Goal: Task Accomplishment & Management: Manage account settings

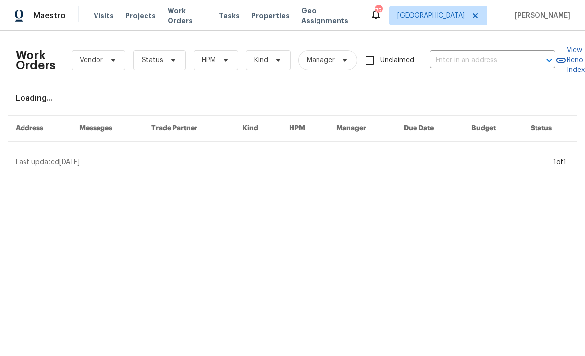
click at [471, 58] on input "text" at bounding box center [479, 60] width 98 height 15
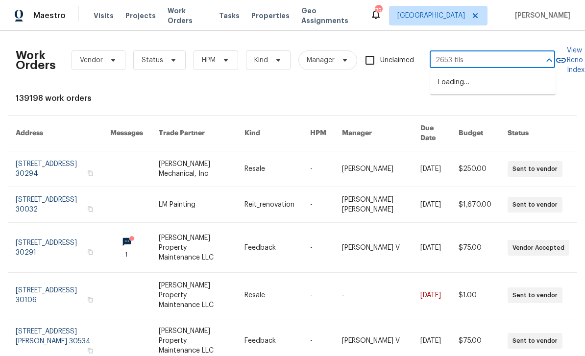
type input "2653 tilso"
click at [503, 93] on li "[STREET_ADDRESS][PERSON_NAME]" at bounding box center [492, 87] width 125 height 26
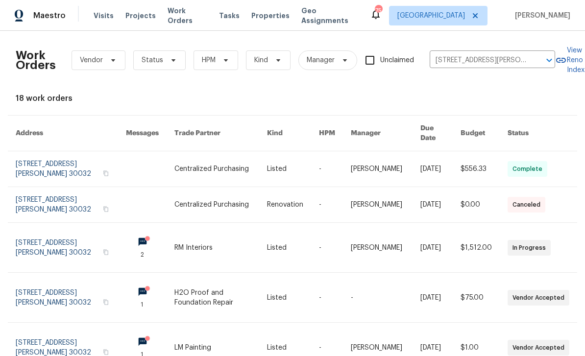
click at [48, 224] on link at bounding box center [71, 247] width 110 height 49
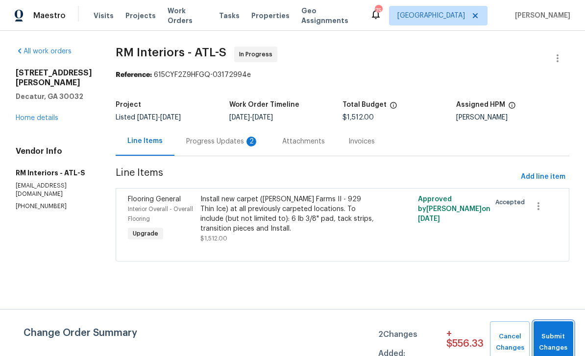
click at [562, 340] on span "Submit Changes" at bounding box center [554, 342] width 30 height 23
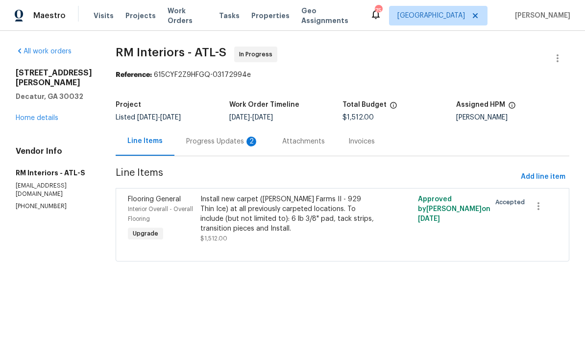
click at [218, 140] on div "Progress Updates 2" at bounding box center [222, 142] width 73 height 10
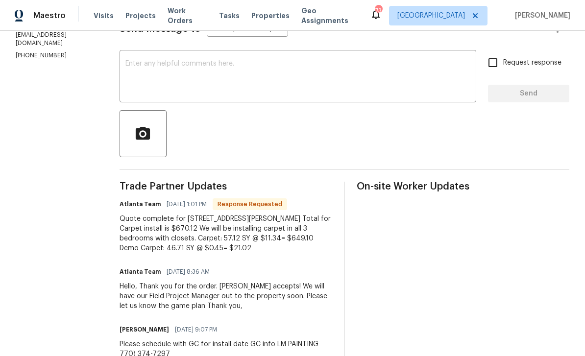
scroll to position [150, 0]
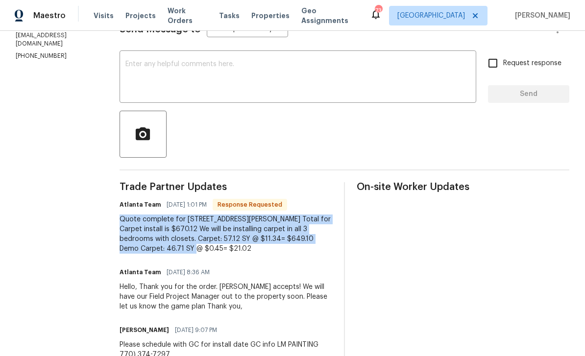
copy div "Quote complete for 2653 Tilson Rd Total for Carpet install is $670.12 We will b…"
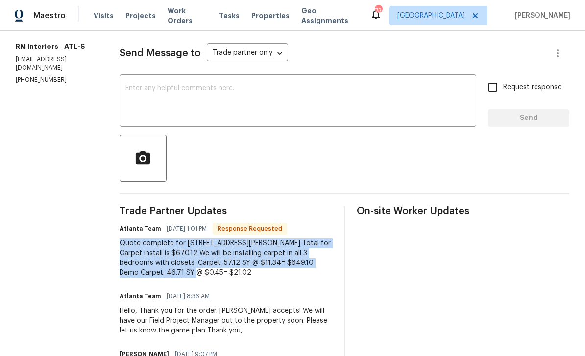
scroll to position [102, 0]
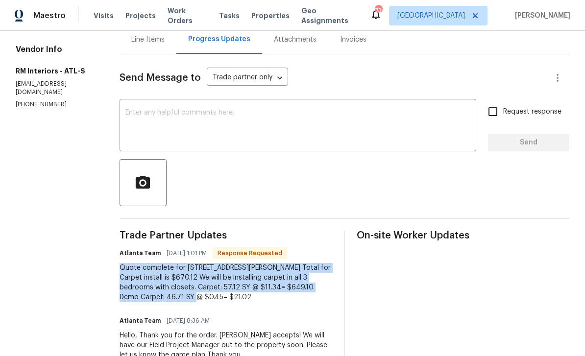
click at [154, 47] on div "Line Items" at bounding box center [148, 39] width 57 height 29
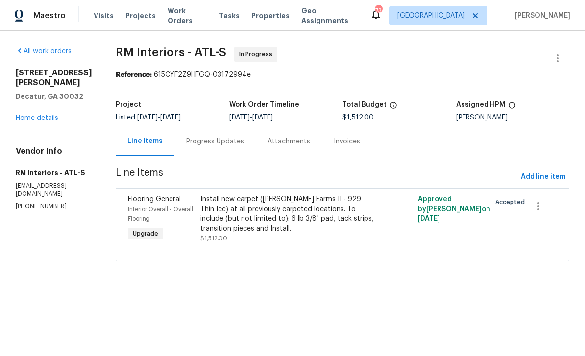
click at [315, 220] on div "Install new carpet (Abshire Farms II - 929 Thin Ice) at all previously carpeted…" at bounding box center [287, 214] width 175 height 39
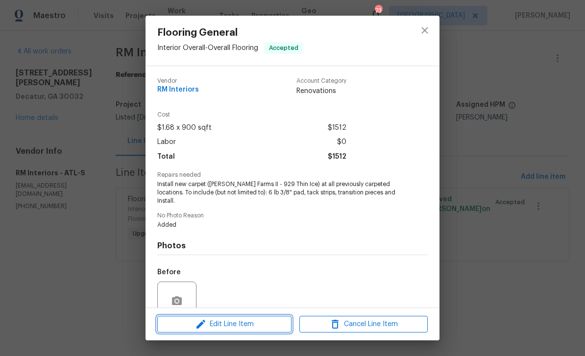
click at [253, 324] on span "Edit Line Item" at bounding box center [224, 325] width 128 height 12
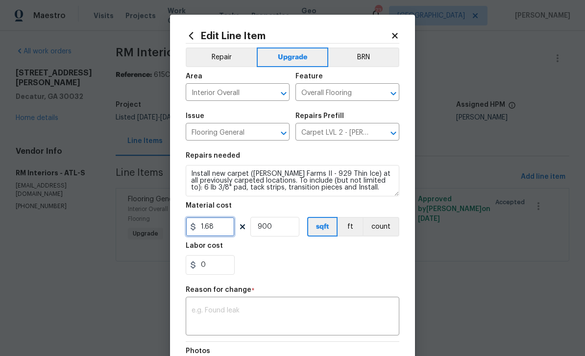
click at [234, 227] on input "1.68" at bounding box center [210, 227] width 49 height 20
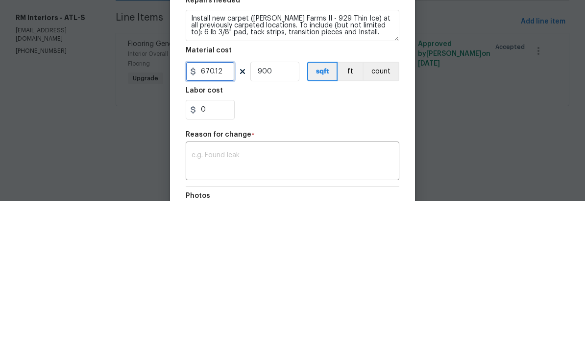
type input "670.12"
click at [286, 217] on input "900" at bounding box center [274, 227] width 49 height 20
type input "1"
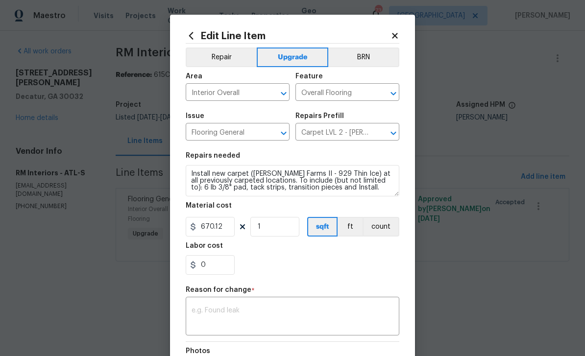
scroll to position [5, 0]
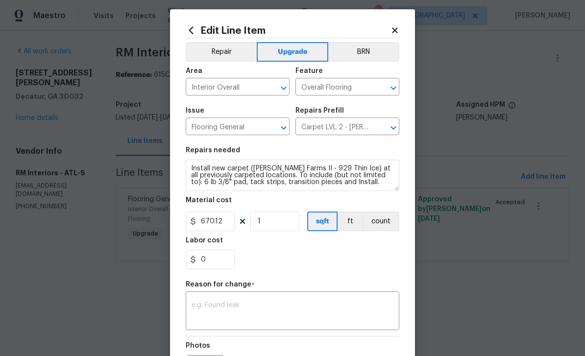
click at [364, 306] on textarea at bounding box center [293, 312] width 202 height 21
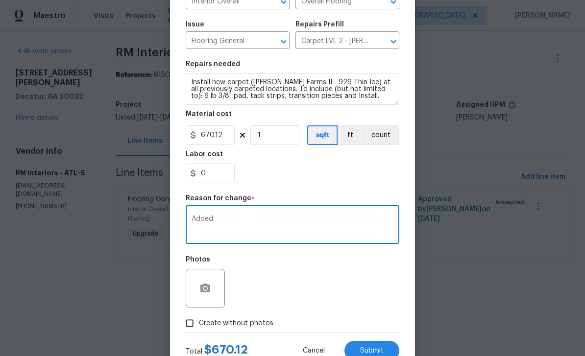
scroll to position [90, 0]
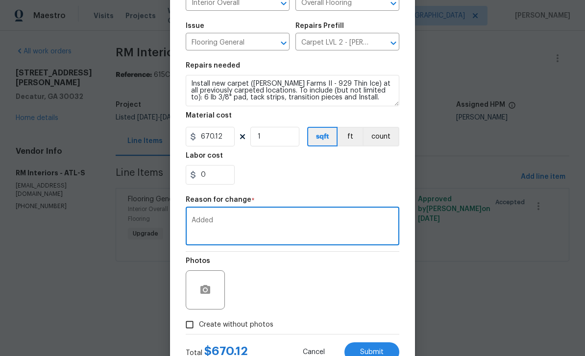
type textarea "Added"
click at [381, 351] on span "Submit" at bounding box center [372, 352] width 24 height 7
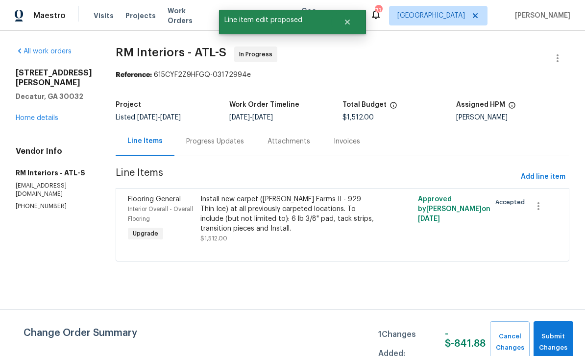
scroll to position [0, 0]
click at [560, 332] on span "Submit Changes" at bounding box center [554, 342] width 30 height 23
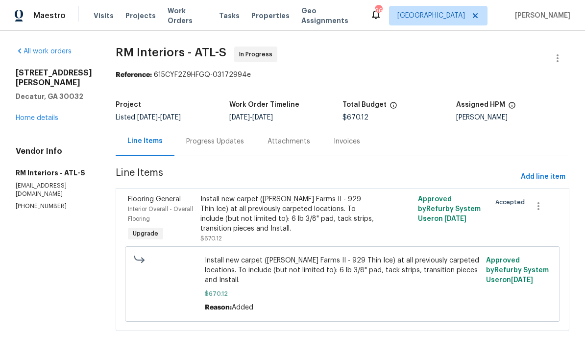
click at [41, 115] on link "Home details" at bounding box center [37, 118] width 43 height 7
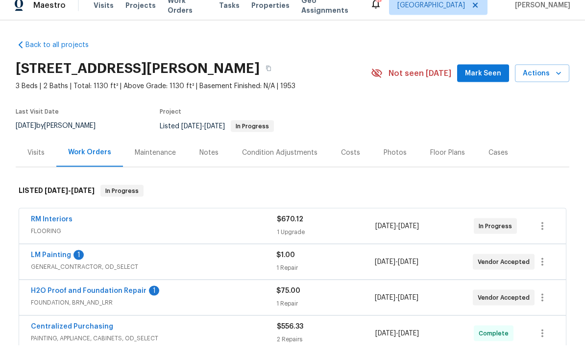
scroll to position [31, 0]
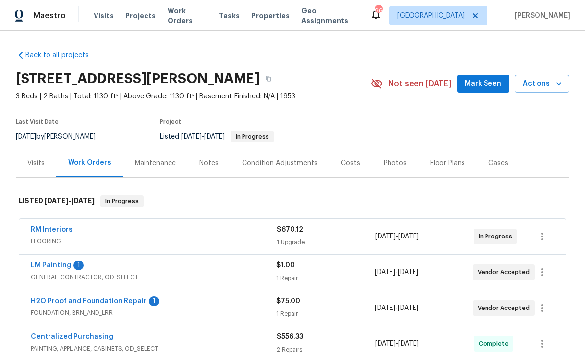
click at [54, 262] on link "LM Painting" at bounding box center [51, 265] width 40 height 7
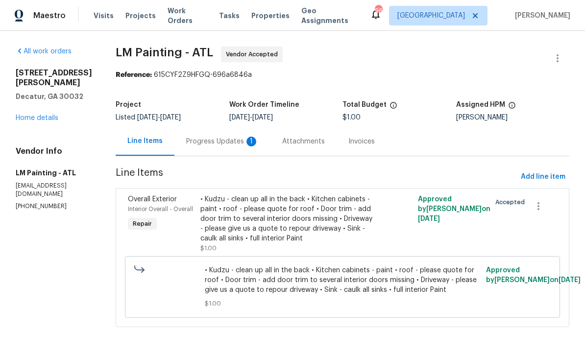
click at [256, 140] on div "1" at bounding box center [252, 142] width 10 height 10
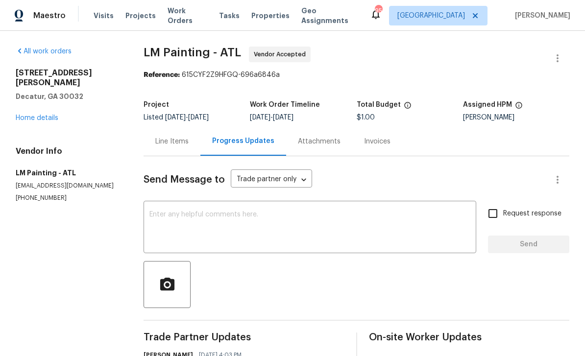
click at [40, 115] on link "Home details" at bounding box center [37, 118] width 43 height 7
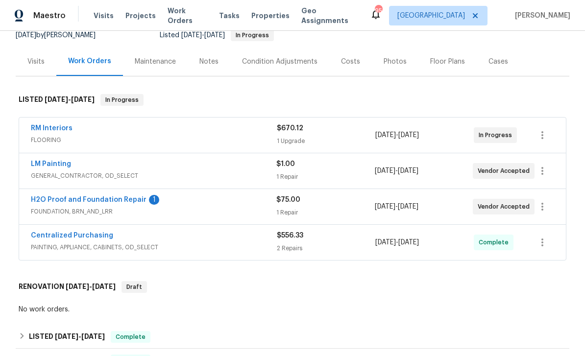
scroll to position [110, 0]
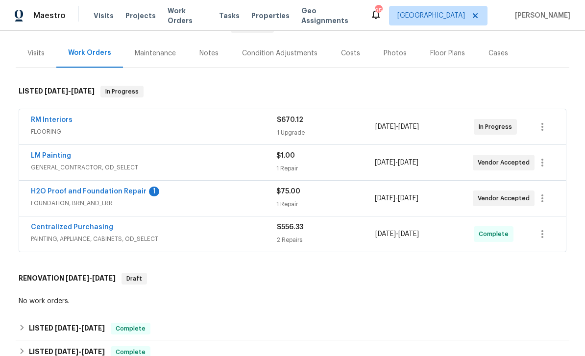
click at [70, 188] on link "H2O Proof and Foundation Repair" at bounding box center [89, 191] width 116 height 7
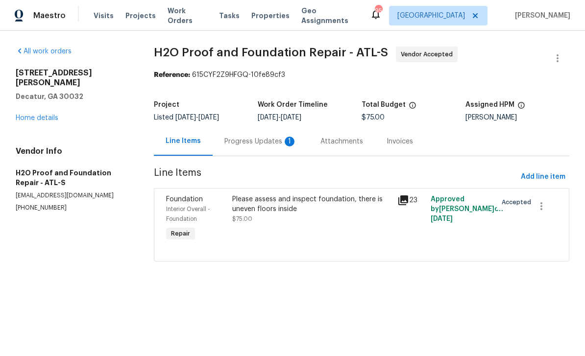
click at [277, 144] on div "Progress Updates 1" at bounding box center [260, 142] width 73 height 10
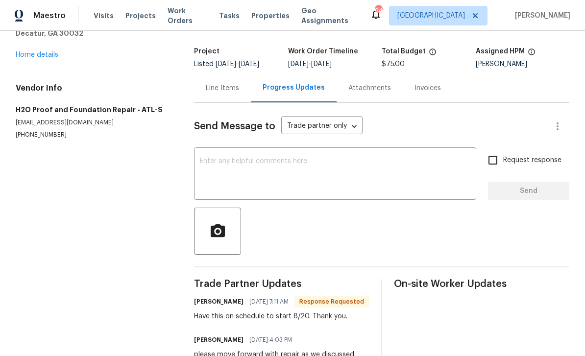
scroll to position [31, 0]
click at [455, 158] on textarea at bounding box center [335, 175] width 271 height 34
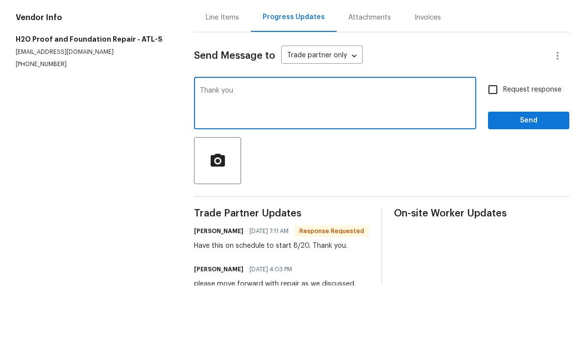
type textarea "Thank you"
click at [503, 150] on input "Request response" at bounding box center [493, 160] width 21 height 21
checkbox input "true"
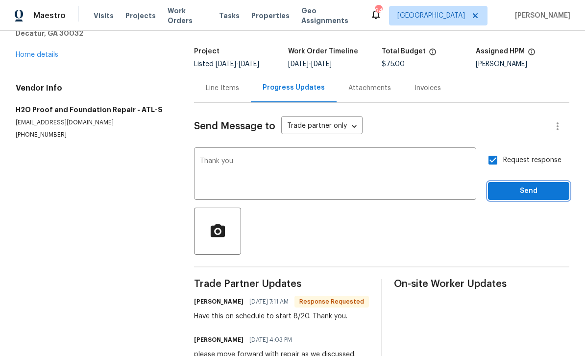
click at [526, 185] on span "Send" at bounding box center [529, 191] width 66 height 12
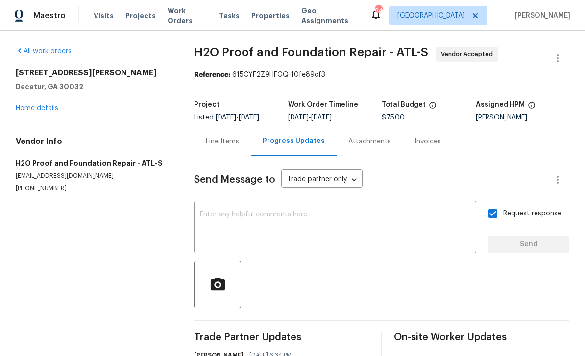
scroll to position [0, 0]
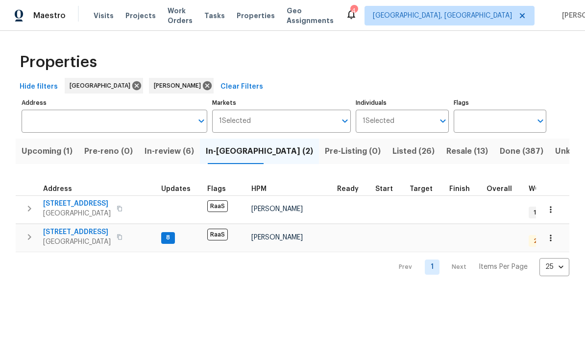
click at [64, 234] on span "1123 Redan Way" at bounding box center [77, 232] width 68 height 10
click at [53, 148] on span "Upcoming (1)" at bounding box center [47, 152] width 51 height 14
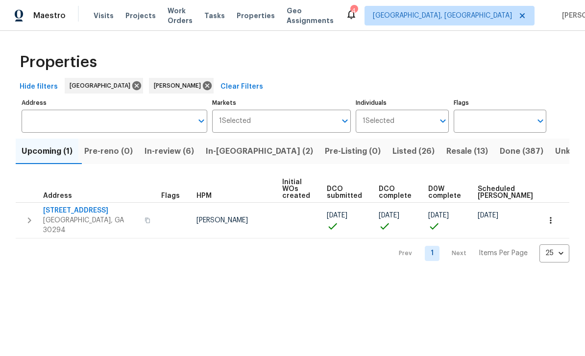
click at [74, 214] on span "3491 Saddle Creek Ln" at bounding box center [91, 211] width 96 height 10
click at [181, 159] on button "In-review (6)" at bounding box center [169, 151] width 61 height 25
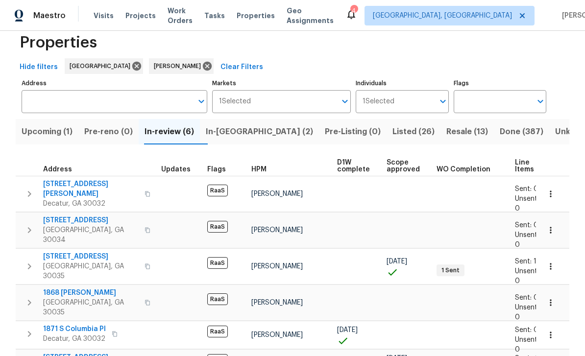
scroll to position [19, 0]
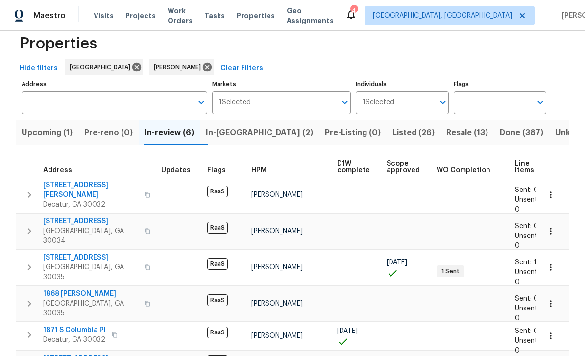
click at [58, 354] on span "3211 Sandusky Dr" at bounding box center [75, 359] width 65 height 10
click at [57, 183] on span "3517 Hyland Dr" at bounding box center [91, 190] width 96 height 20
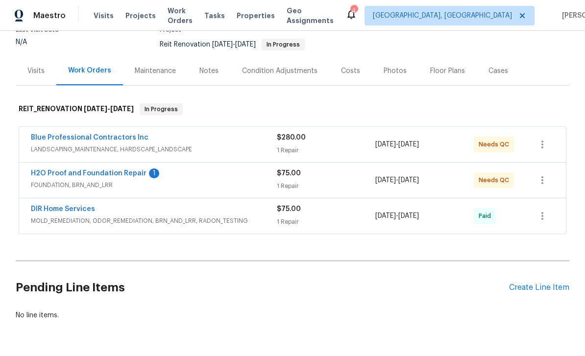
scroll to position [91, 0]
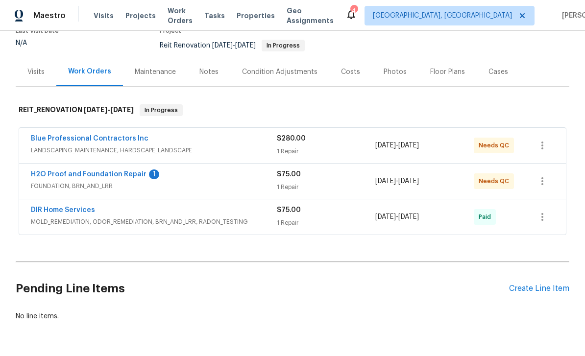
click at [73, 177] on link "H2O Proof and Foundation Repair" at bounding box center [89, 174] width 116 height 7
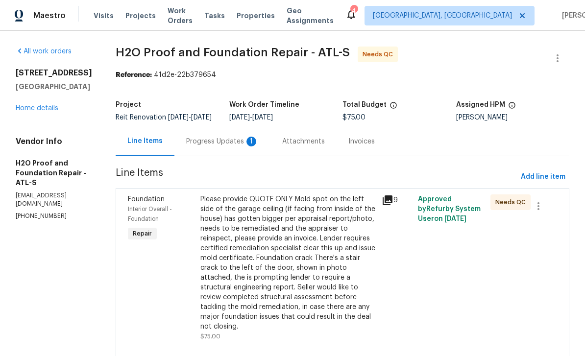
click at [202, 145] on div "Progress Updates 1" at bounding box center [222, 142] width 73 height 10
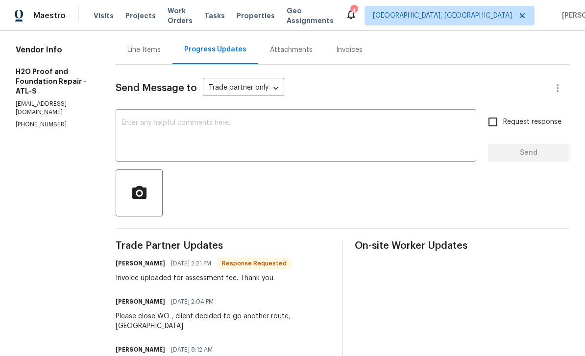
scroll to position [87, 0]
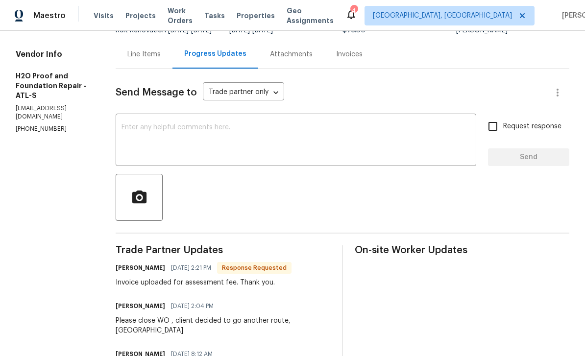
click at [127, 59] on div "Line Items" at bounding box center [143, 54] width 33 height 10
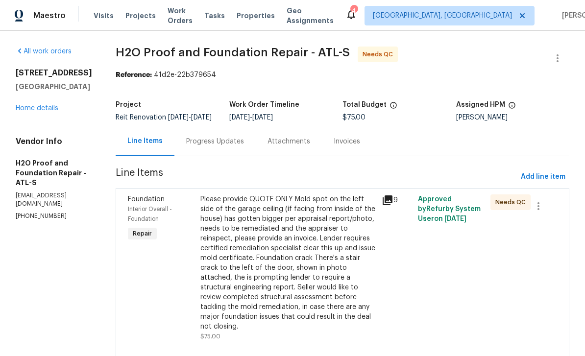
click at [325, 267] on div "Please provide QUOTE ONLY Mold spot on the left side of the garage ceiling (if …" at bounding box center [287, 263] width 175 height 137
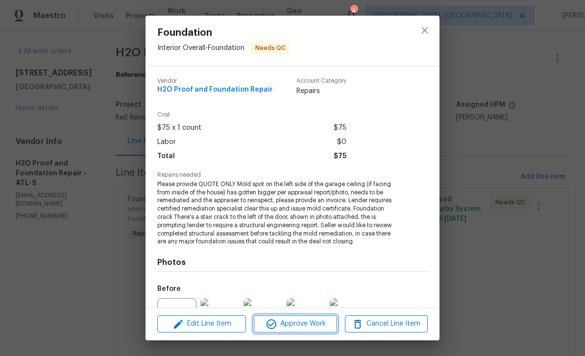
click at [321, 326] on span "Approve Work" at bounding box center [295, 324] width 77 height 12
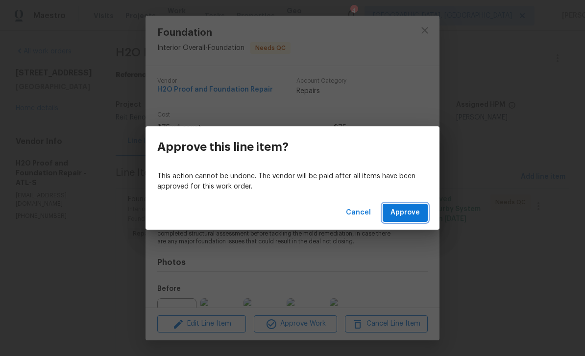
click at [412, 212] on span "Approve" at bounding box center [405, 213] width 29 height 12
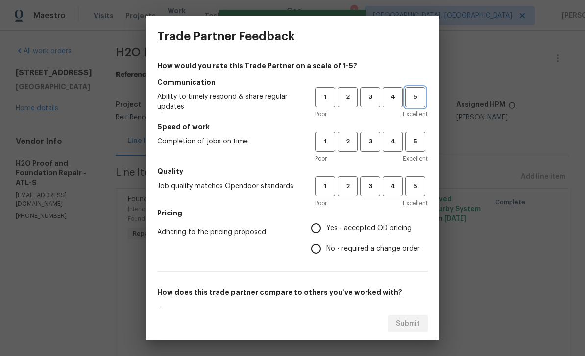
click at [418, 94] on span "5" at bounding box center [415, 97] width 18 height 11
click at [419, 140] on span "5" at bounding box center [415, 141] width 18 height 11
click at [421, 184] on span "5" at bounding box center [415, 186] width 18 height 11
click at [318, 225] on input "Yes - accepted OD pricing" at bounding box center [316, 228] width 21 height 21
radio input "true"
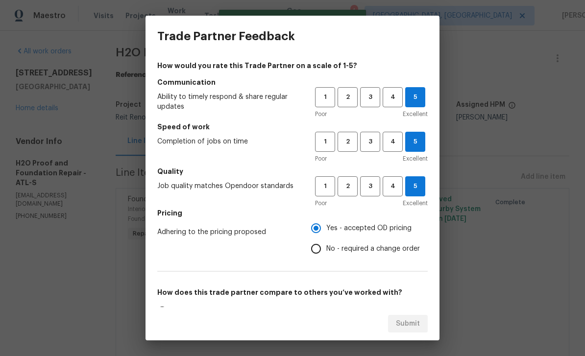
scroll to position [58, 0]
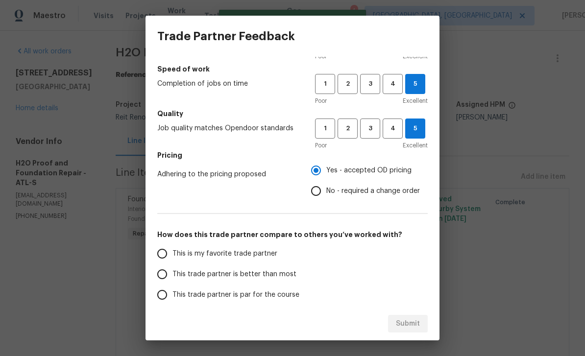
click at [157, 250] on input "This is my favorite trade partner" at bounding box center [162, 254] width 21 height 21
click at [418, 324] on span "Submit" at bounding box center [408, 324] width 24 height 12
radio input "true"
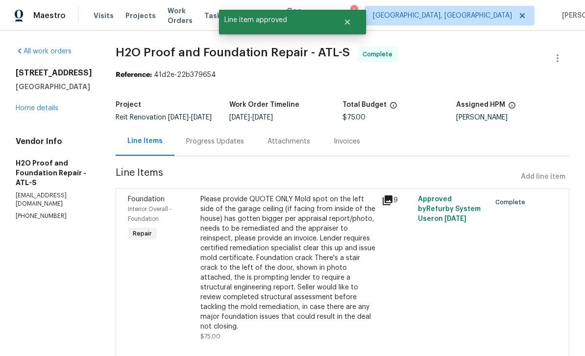
radio input "false"
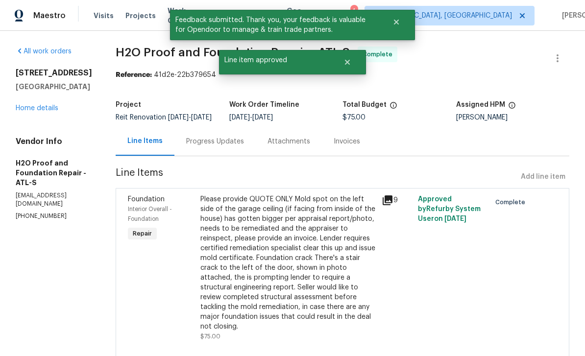
click at [30, 112] on link "Home details" at bounding box center [37, 108] width 43 height 7
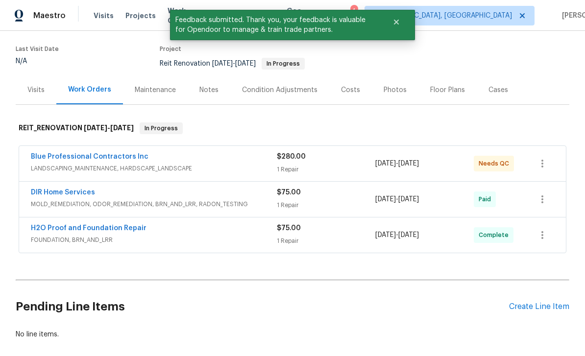
scroll to position [74, 0]
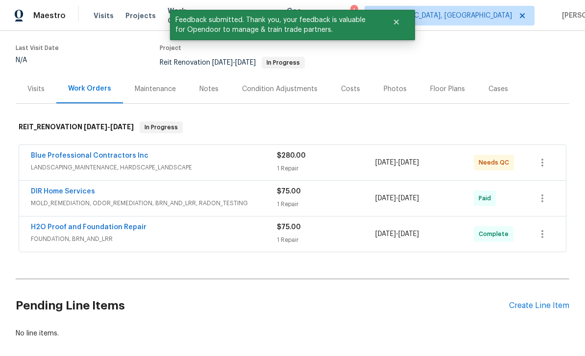
click at [60, 153] on link "Blue Professional Contractors Inc" at bounding box center [90, 155] width 118 height 7
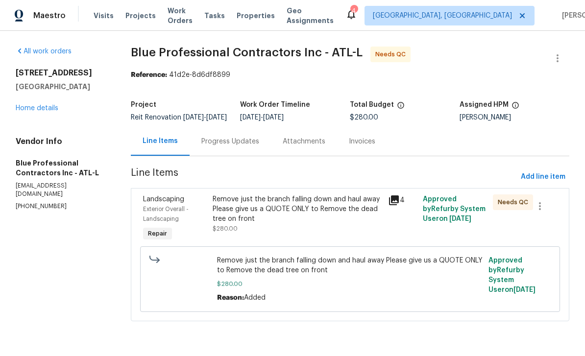
click at [400, 202] on icon at bounding box center [394, 201] width 12 height 12
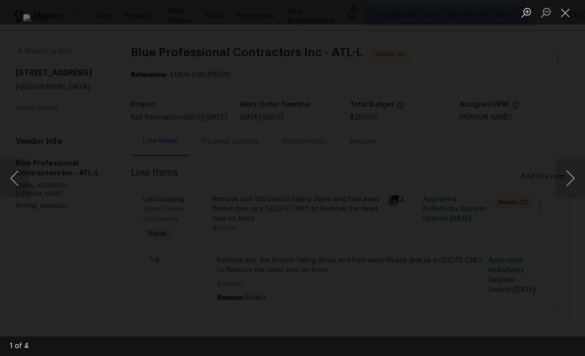
click at [569, 177] on button "Next image" at bounding box center [570, 178] width 29 height 39
click at [570, 176] on button "Next image" at bounding box center [570, 178] width 29 height 39
click at [569, 176] on button "Next image" at bounding box center [570, 178] width 29 height 39
click at [568, 180] on button "Next image" at bounding box center [570, 178] width 29 height 39
click at [568, 176] on button "Next image" at bounding box center [570, 178] width 29 height 39
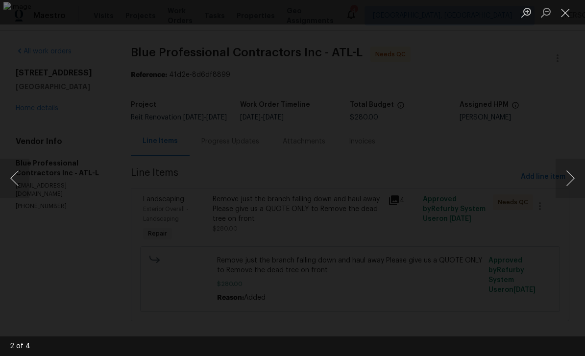
click at [567, 179] on button "Next image" at bounding box center [570, 178] width 29 height 39
click at [570, 179] on button "Next image" at bounding box center [570, 178] width 29 height 39
click at [565, 11] on button "Close lightbox" at bounding box center [566, 12] width 20 height 17
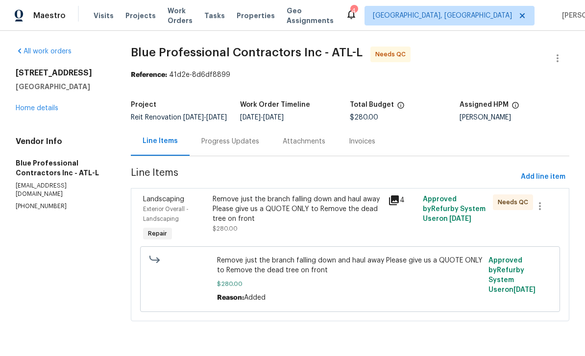
click at [222, 147] on div "Progress Updates" at bounding box center [230, 142] width 58 height 10
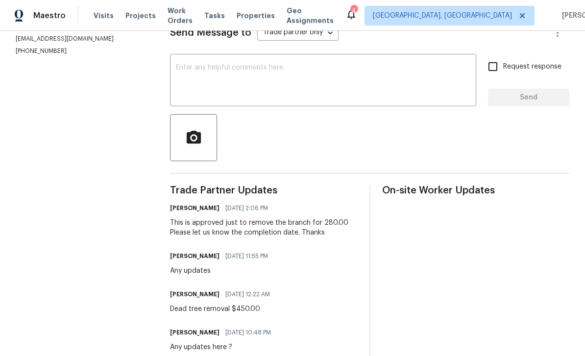
scroll to position [147, 0]
click at [412, 87] on textarea at bounding box center [323, 82] width 295 height 34
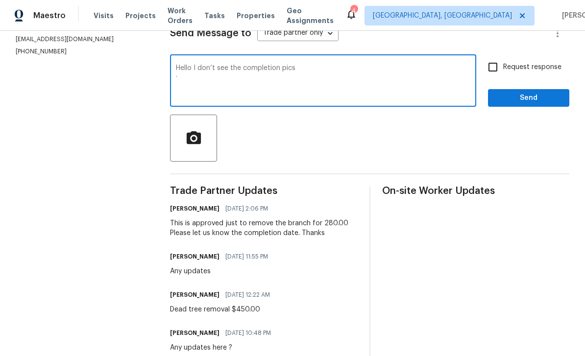
type textarea "Hello I don’t see the completion pics ."
click at [496, 74] on input "Request response" at bounding box center [493, 67] width 21 height 21
checkbox input "true"
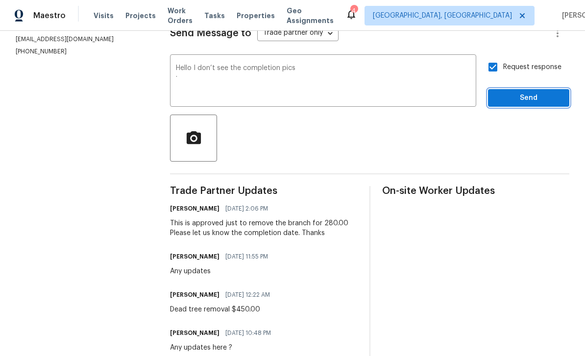
click at [532, 104] on span "Send" at bounding box center [529, 98] width 66 height 12
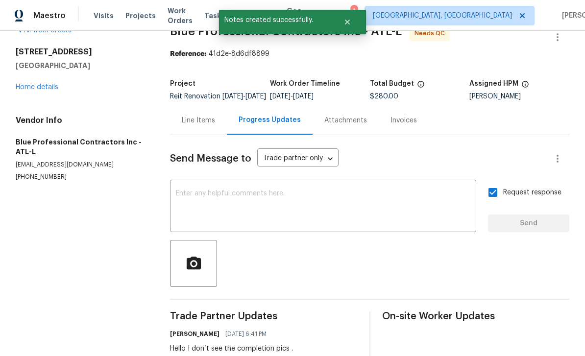
scroll to position [17, 0]
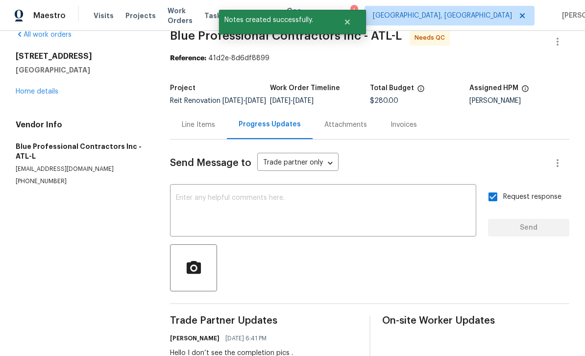
click at [197, 130] on div "Line Items" at bounding box center [198, 125] width 33 height 10
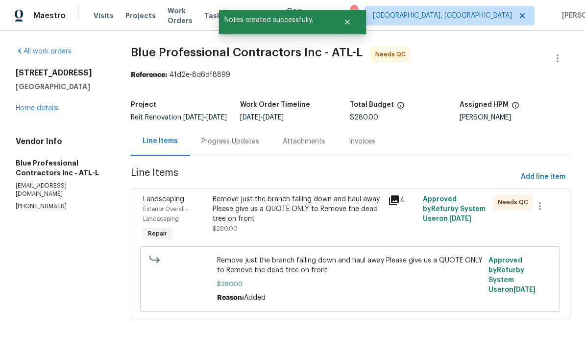
scroll to position [1, 0]
click at [358, 207] on div "Remove just the branch falling down and haul away Please give us a QUOTE ONLY t…" at bounding box center [297, 209] width 169 height 29
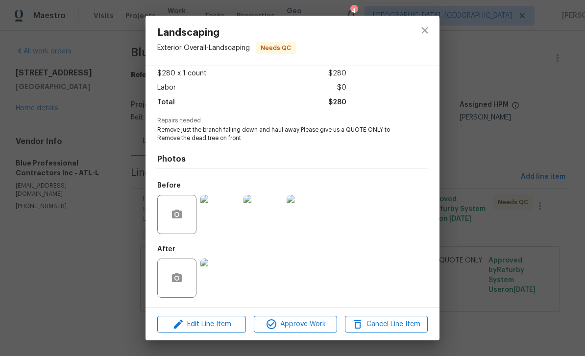
scroll to position [56, 0]
click at [427, 32] on icon "close" at bounding box center [425, 31] width 12 height 12
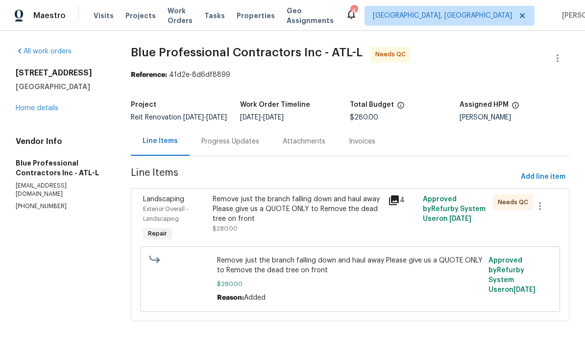
scroll to position [0, 0]
click at [35, 110] on link "Home details" at bounding box center [37, 108] width 43 height 7
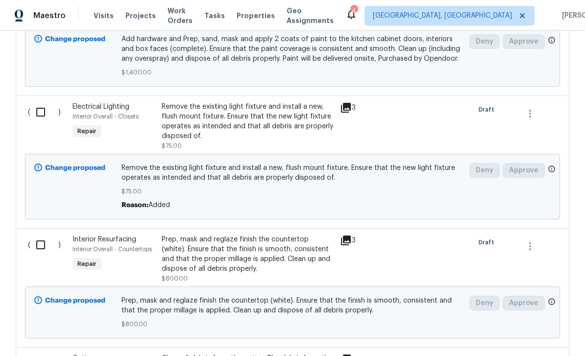
click at [45, 114] on input "checkbox" at bounding box center [44, 112] width 28 height 21
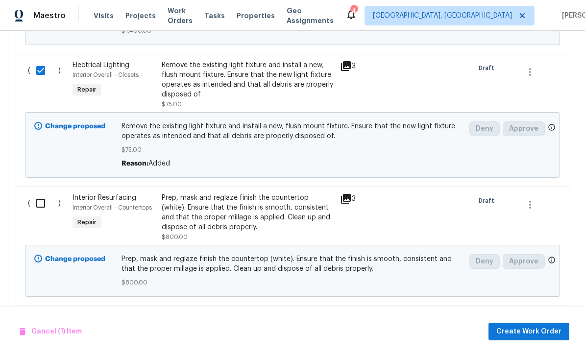
scroll to position [426, 0]
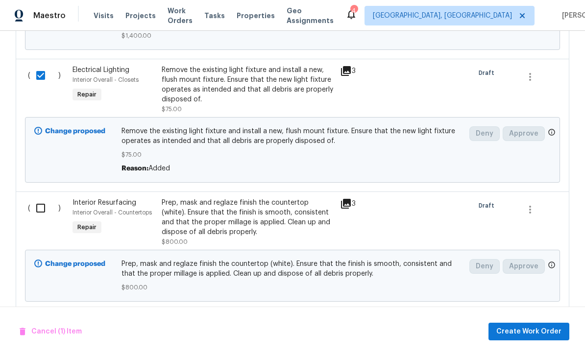
click at [42, 75] on input "checkbox" at bounding box center [44, 75] width 28 height 21
checkbox input "false"
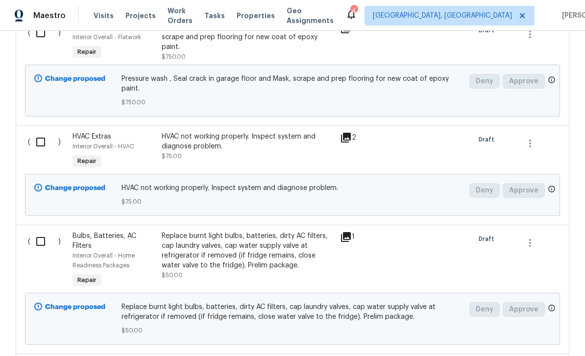
scroll to position [1217, 0]
click at [44, 137] on input "checkbox" at bounding box center [44, 141] width 28 height 21
checkbox input "true"
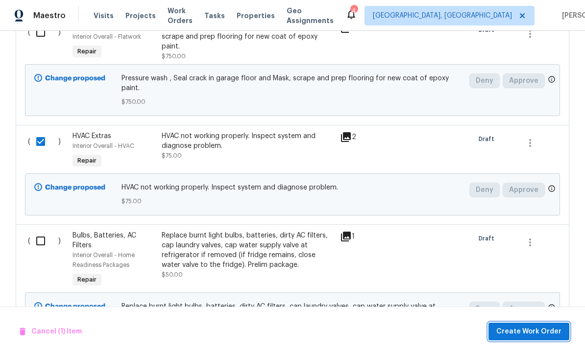
click at [529, 326] on span "Create Work Order" at bounding box center [528, 332] width 65 height 12
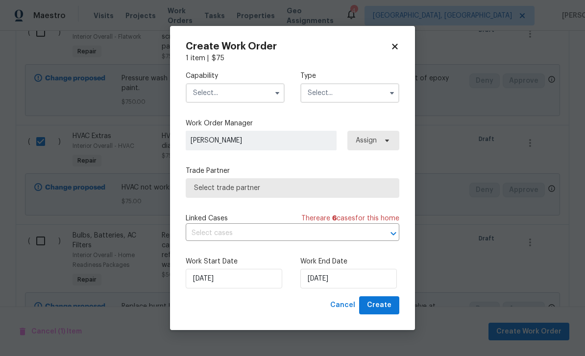
click at [265, 94] on input "text" at bounding box center [235, 93] width 99 height 20
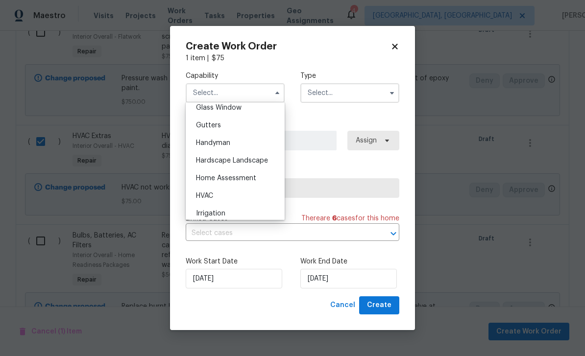
scroll to position [531, 0]
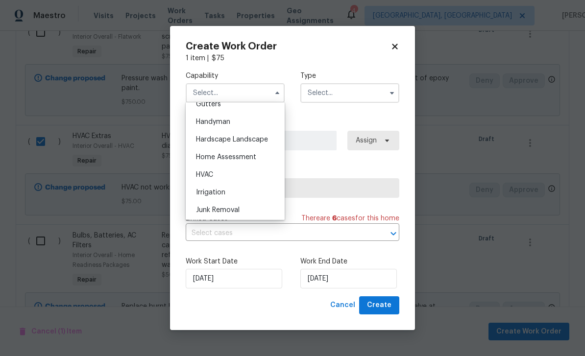
click at [232, 177] on div "HVAC" at bounding box center [235, 175] width 94 height 18
type input "HVAC"
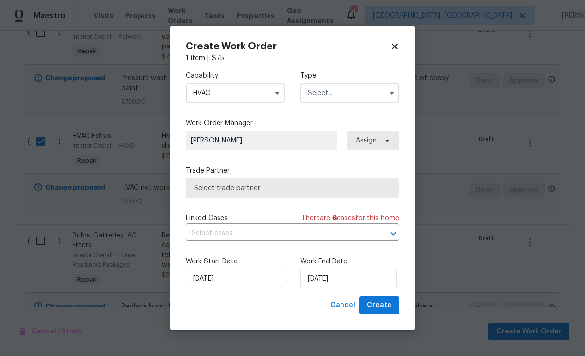
click at [354, 89] on input "text" at bounding box center [349, 93] width 99 height 20
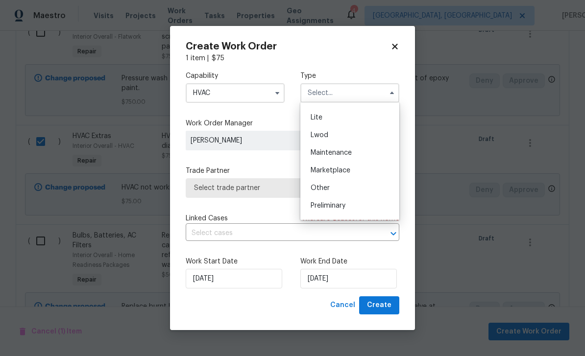
scroll to position [149, 0]
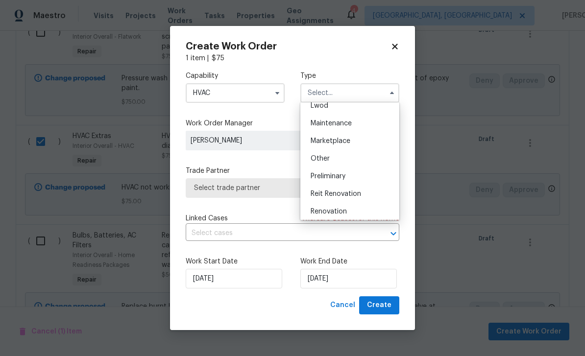
click at [355, 213] on div "Renovation" at bounding box center [350, 212] width 94 height 18
type input "Renovation"
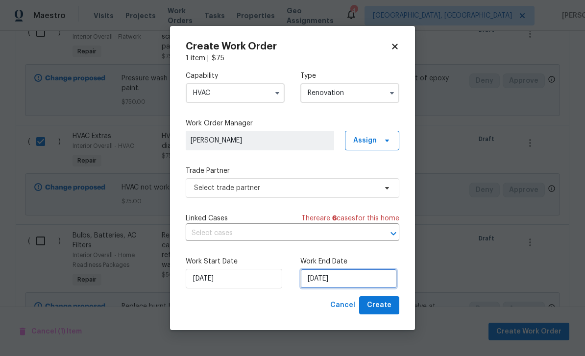
click at [369, 279] on input "8/21/2025" at bounding box center [348, 279] width 97 height 20
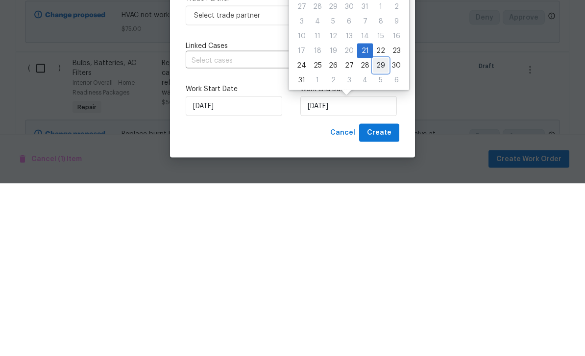
click at [379, 231] on div "29" at bounding box center [381, 238] width 16 height 14
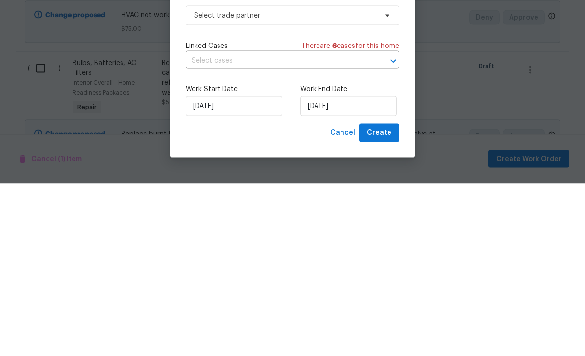
type input "8/29/2025"
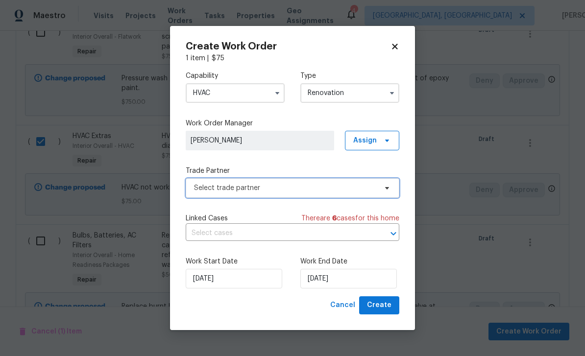
click at [363, 191] on span "Select trade partner" at bounding box center [285, 188] width 183 height 10
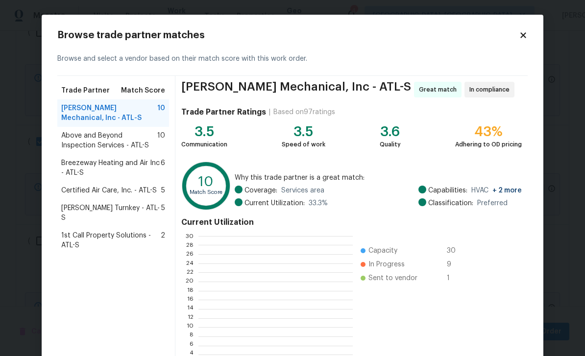
scroll to position [137, 154]
click at [91, 205] on span "Davis Turnkey - ATL-S" at bounding box center [111, 213] width 100 height 20
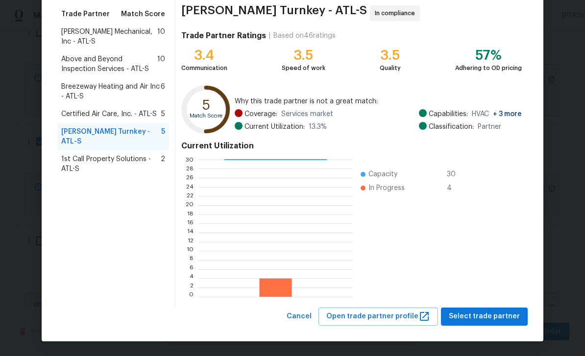
scroll to position [76, 0]
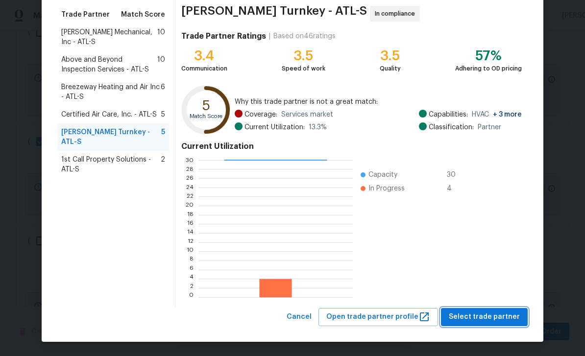
click at [505, 317] on span "Select trade partner" at bounding box center [484, 317] width 71 height 12
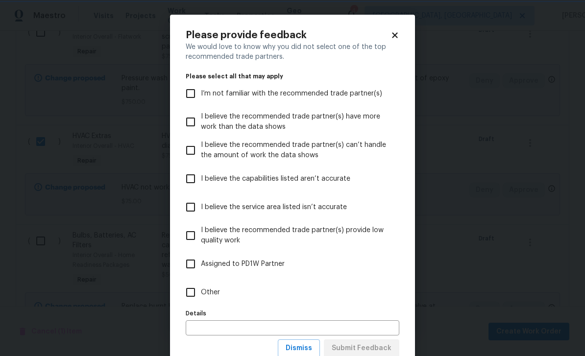
scroll to position [0, 0]
click at [208, 85] on label "I’m not familiar with the recommended trade partner(s)" at bounding box center [285, 93] width 211 height 28
click at [201, 85] on input "I’m not familiar with the recommended trade partner(s)" at bounding box center [190, 93] width 21 height 21
checkbox input "true"
click at [393, 336] on input "text" at bounding box center [293, 328] width 214 height 15
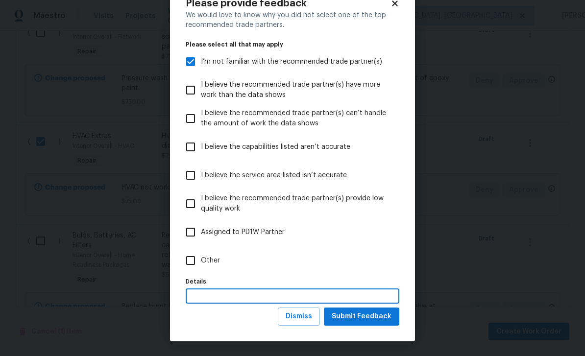
scroll to position [32, 0]
click at [389, 319] on span "Submit Feedback" at bounding box center [362, 317] width 60 height 12
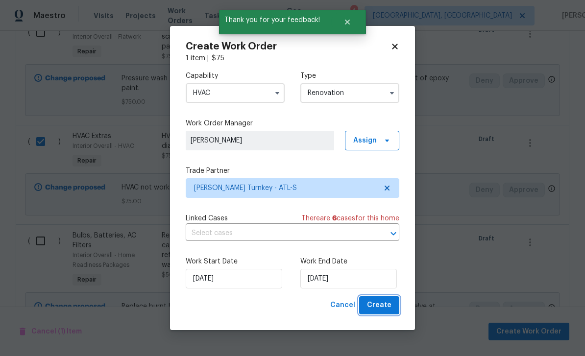
click at [394, 305] on button "Create" at bounding box center [379, 305] width 40 height 18
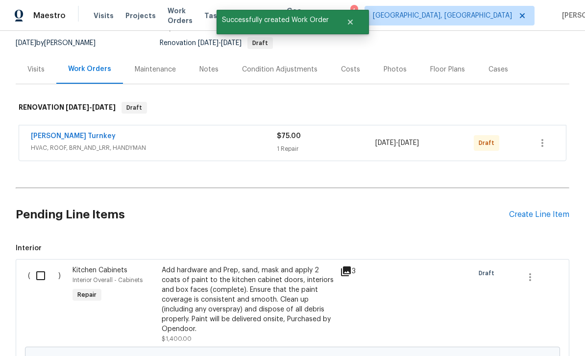
scroll to position [95, 0]
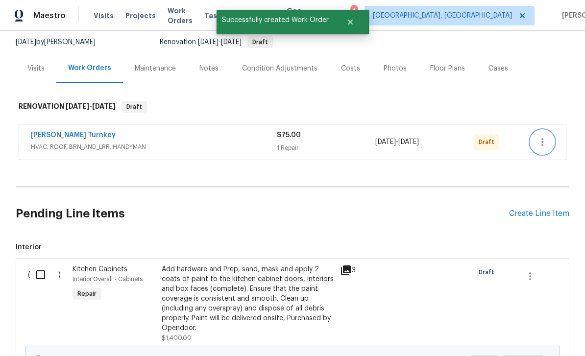
click at [547, 136] on icon "button" at bounding box center [543, 142] width 12 height 12
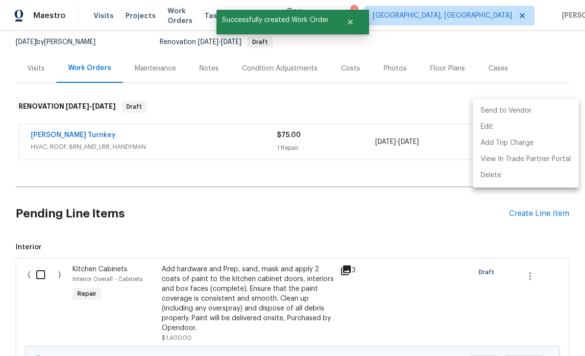
click at [526, 113] on li "Send to Vendor" at bounding box center [526, 111] width 106 height 16
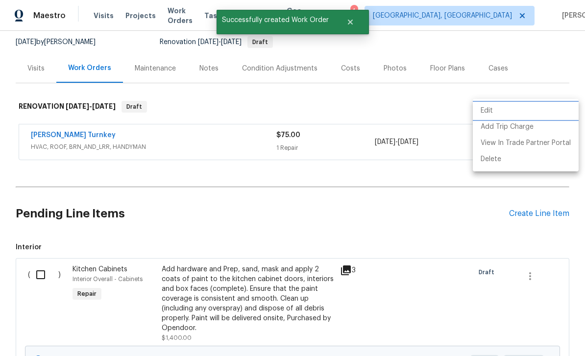
click at [441, 200] on div at bounding box center [292, 178] width 585 height 356
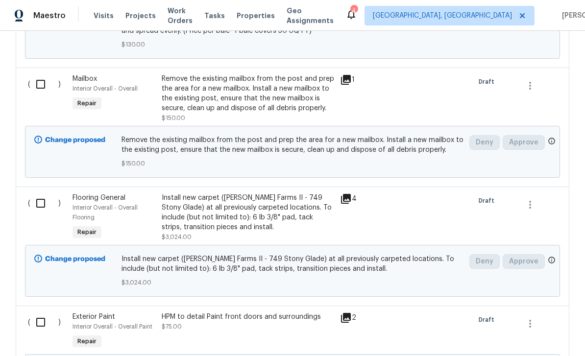
scroll to position [3483, 0]
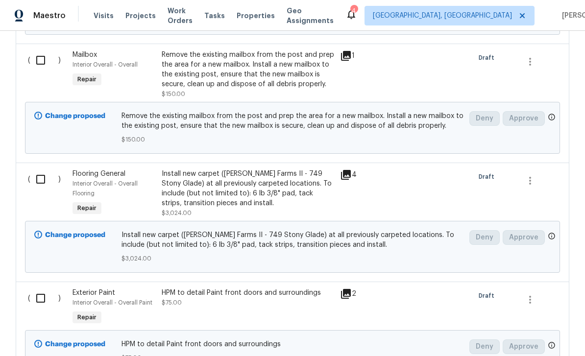
click at [42, 169] on input "checkbox" at bounding box center [44, 179] width 28 height 21
checkbox input "true"
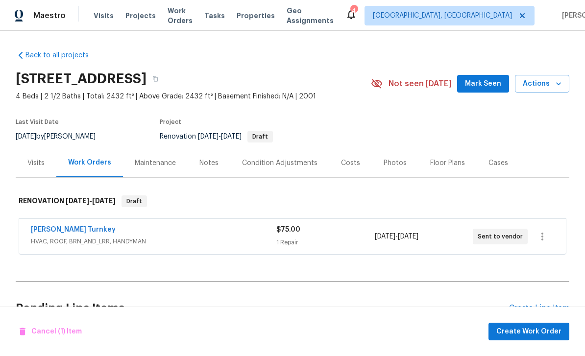
scroll to position [0, 0]
